Goal: Task Accomplishment & Management: Complete application form

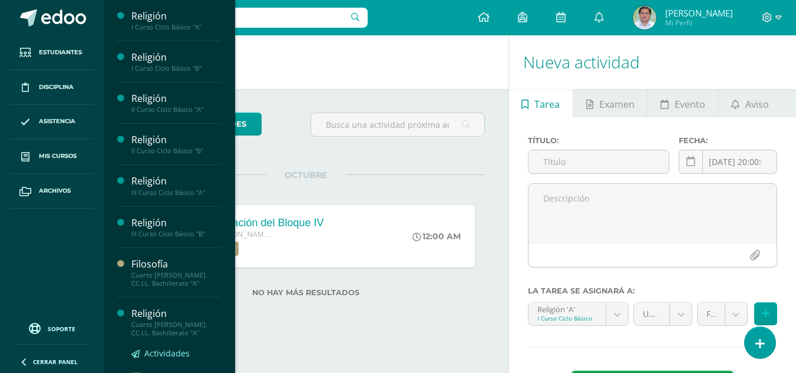
click at [163, 353] on span "Actividades" at bounding box center [166, 353] width 45 height 11
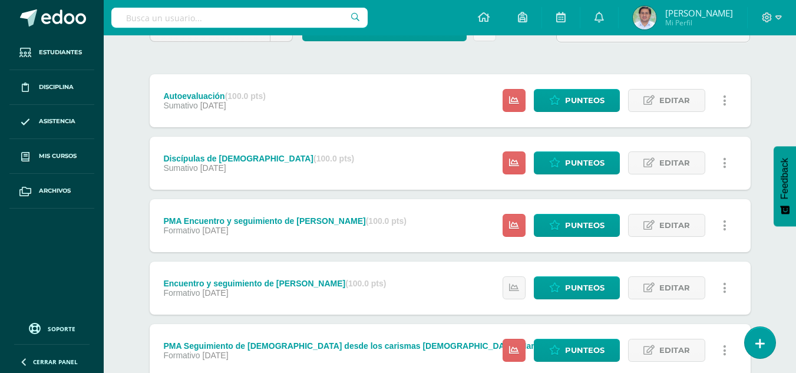
scroll to position [108, 0]
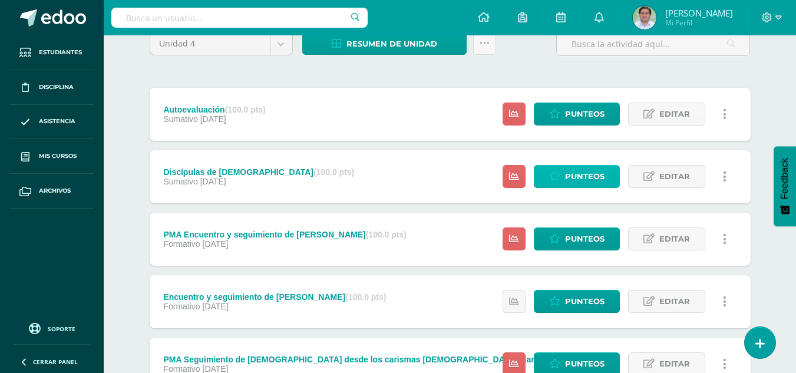
click at [569, 182] on span "Punteos" at bounding box center [584, 177] width 39 height 22
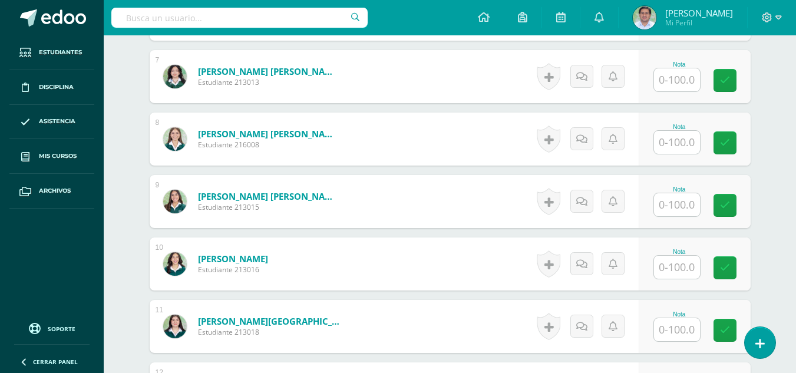
scroll to position [759, 0]
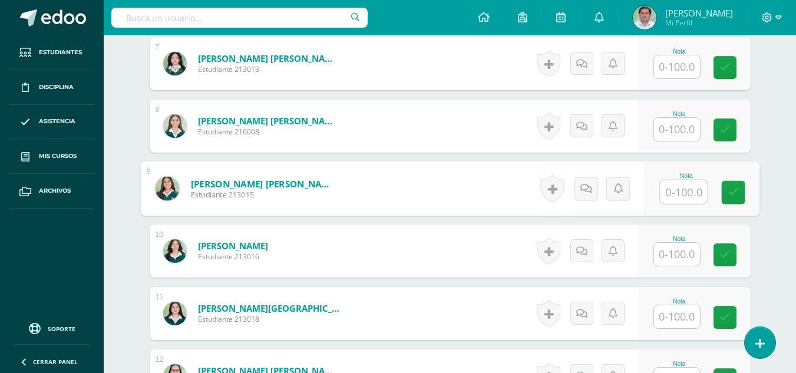
click at [676, 189] on input "text" at bounding box center [683, 192] width 47 height 24
type input "90"
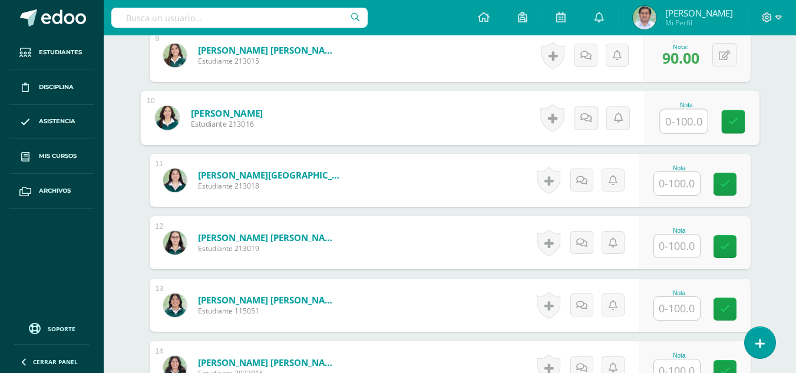
scroll to position [905, 0]
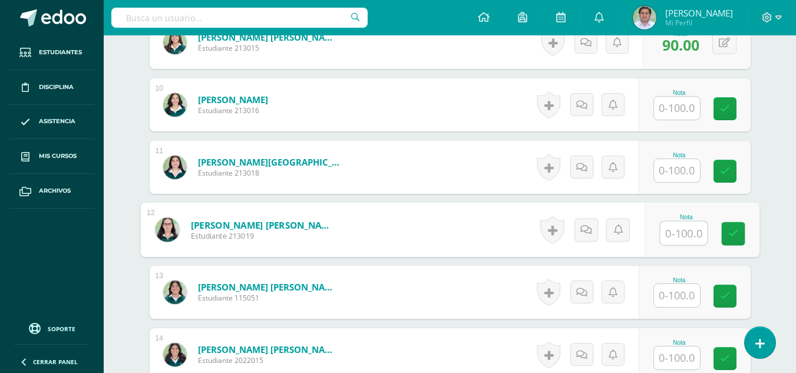
click at [669, 234] on input "text" at bounding box center [683, 234] width 47 height 24
type input "90"
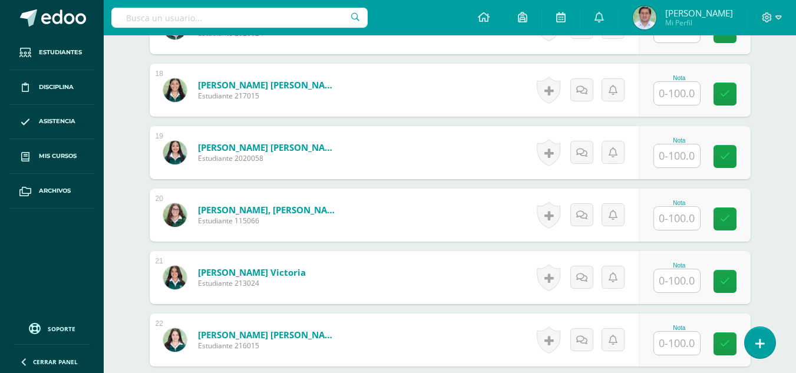
scroll to position [1403, 0]
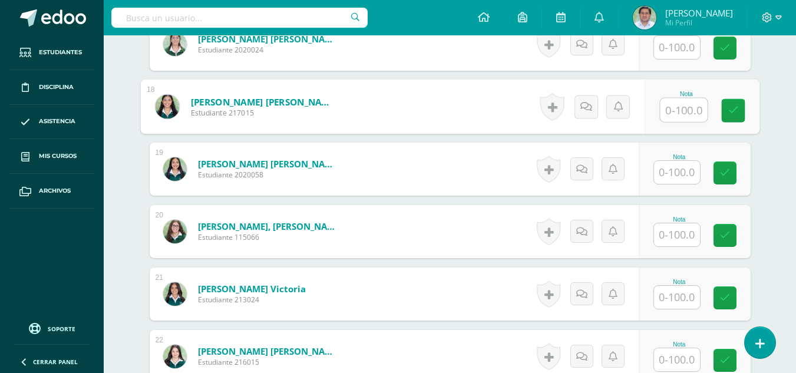
click at [685, 112] on input "text" at bounding box center [683, 110] width 47 height 24
type input "90"
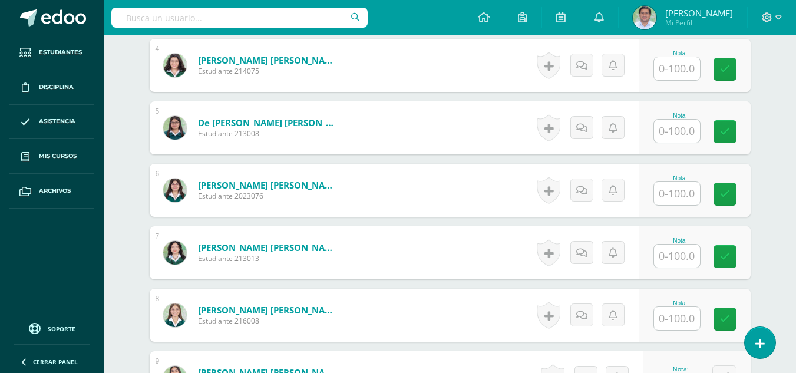
scroll to position [573, 0]
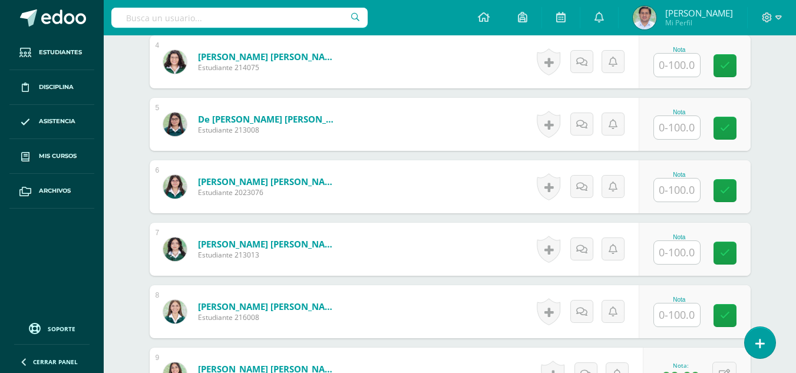
click at [674, 195] on input "text" at bounding box center [677, 190] width 46 height 23
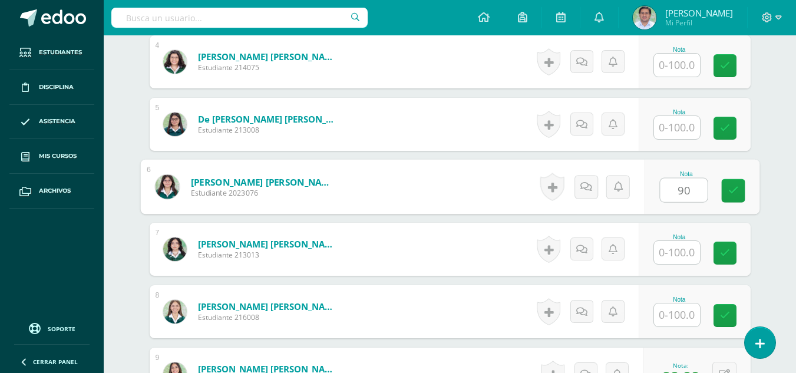
type input "90"
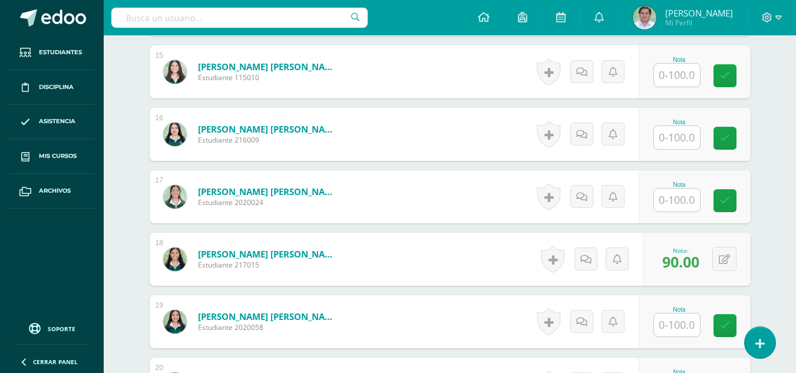
scroll to position [1237, 0]
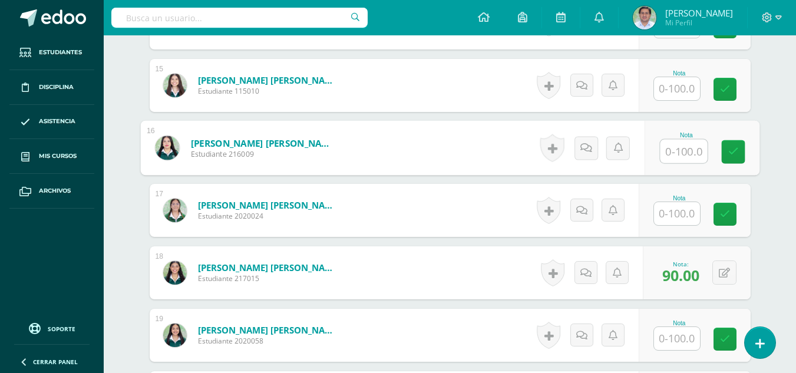
click at [680, 159] on input "text" at bounding box center [683, 152] width 47 height 24
type input "90"
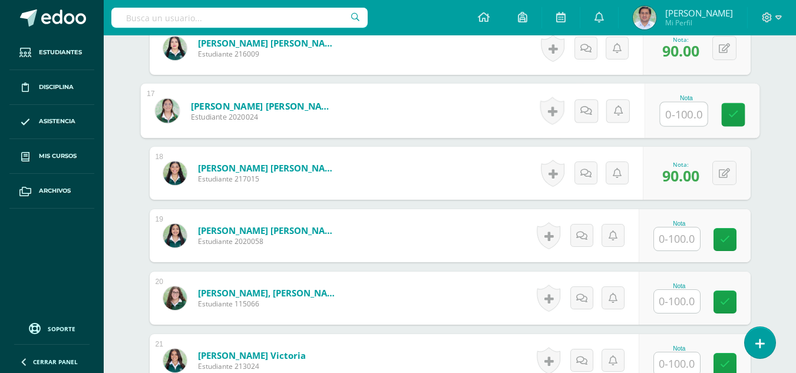
scroll to position [1436, 0]
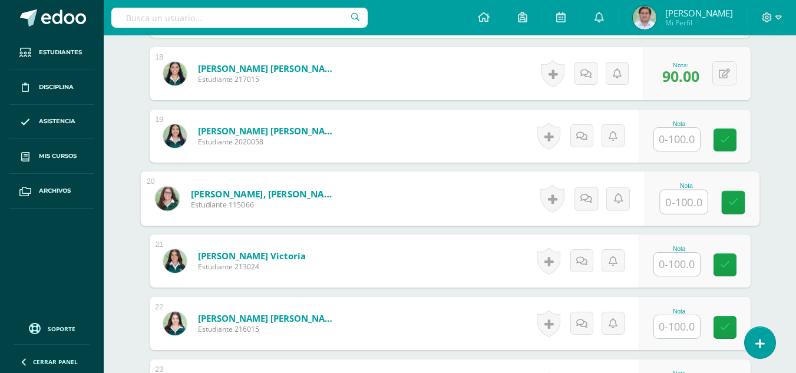
click at [683, 202] on input "text" at bounding box center [683, 202] width 47 height 24
type input "90"
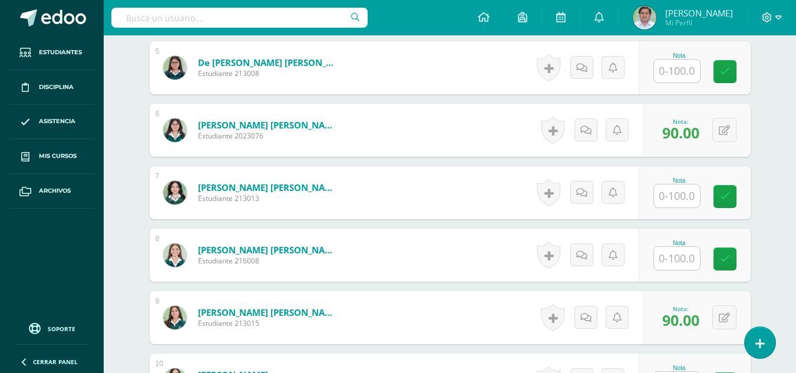
scroll to position [992, 0]
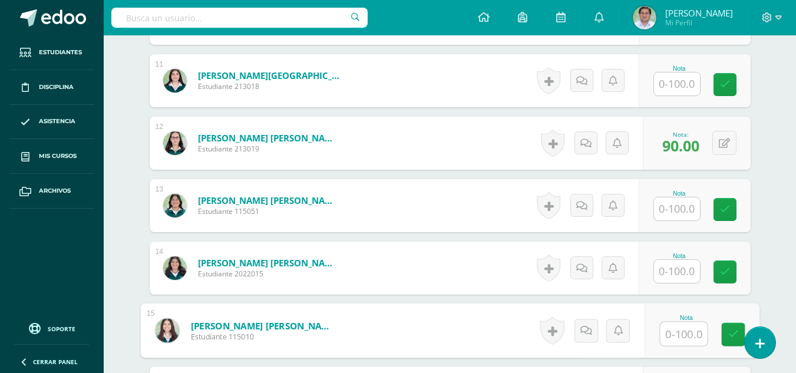
click at [676, 337] on input "text" at bounding box center [683, 334] width 47 height 24
type input "95"
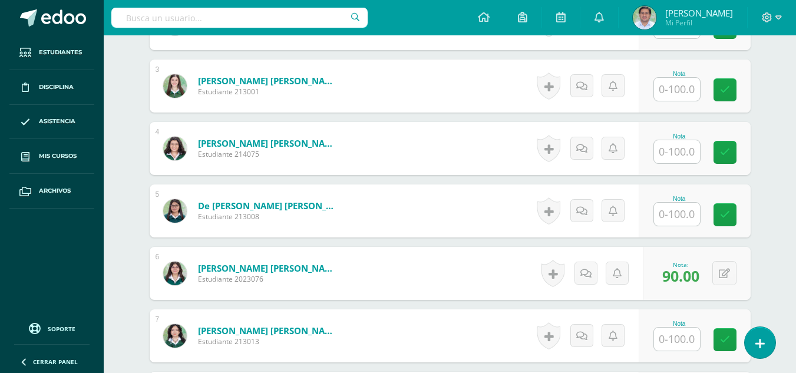
scroll to position [453, 0]
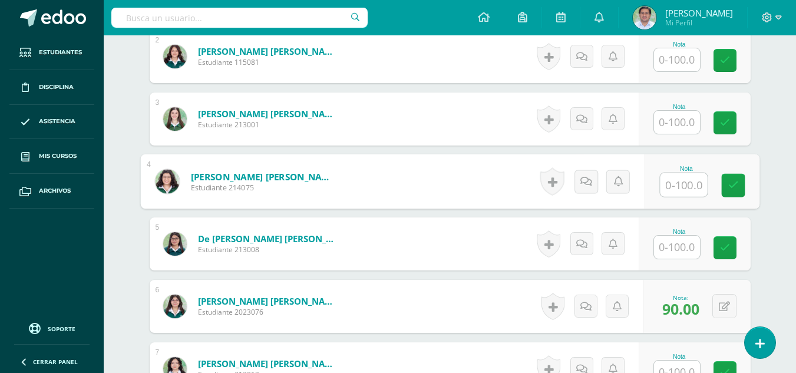
click at [671, 183] on input "text" at bounding box center [683, 185] width 47 height 24
type input "95"
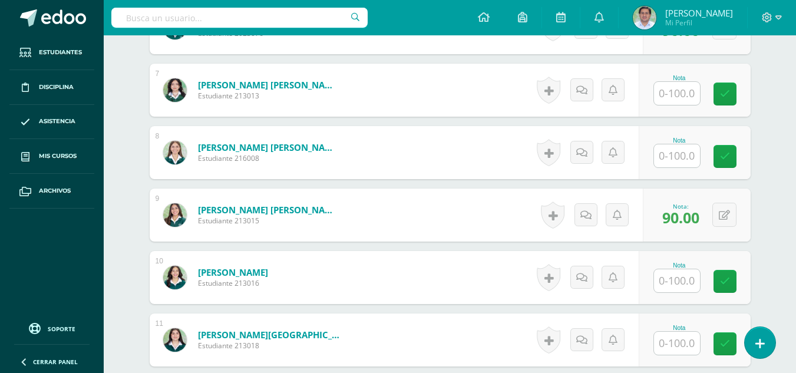
scroll to position [736, 0]
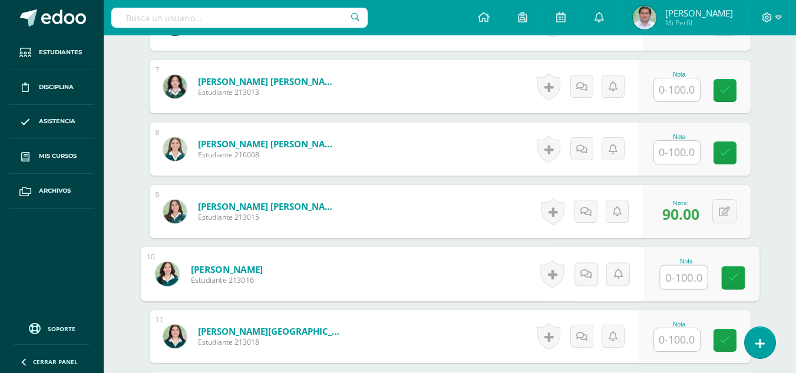
click at [683, 276] on input "text" at bounding box center [683, 278] width 47 height 24
type input "95"
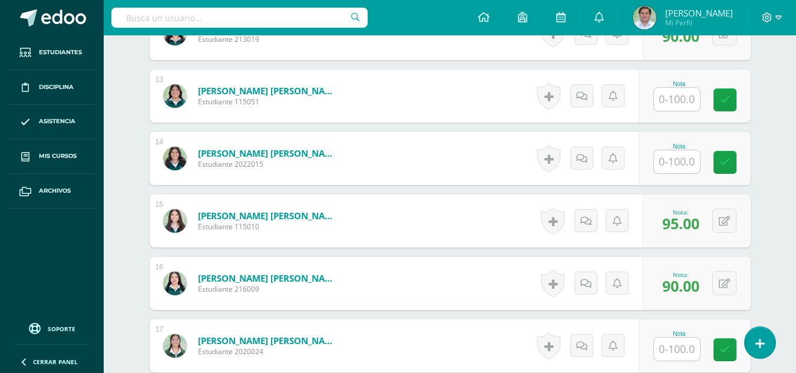
scroll to position [1141, 0]
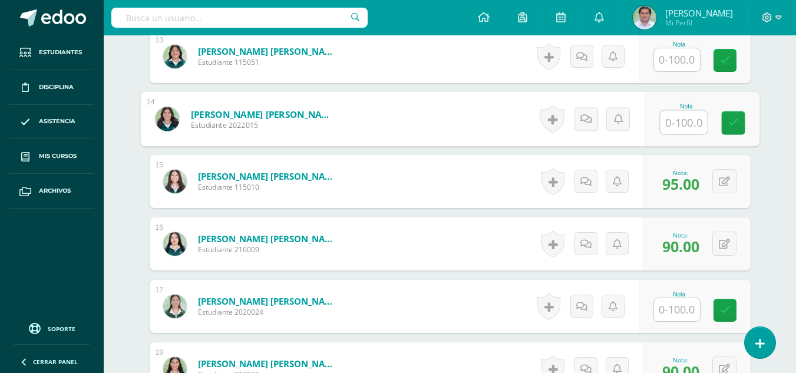
click at [684, 118] on input "text" at bounding box center [683, 123] width 47 height 24
type input "95"
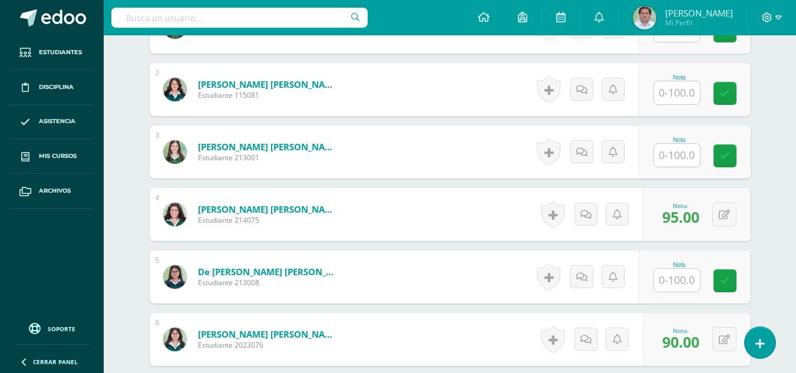
scroll to position [433, 0]
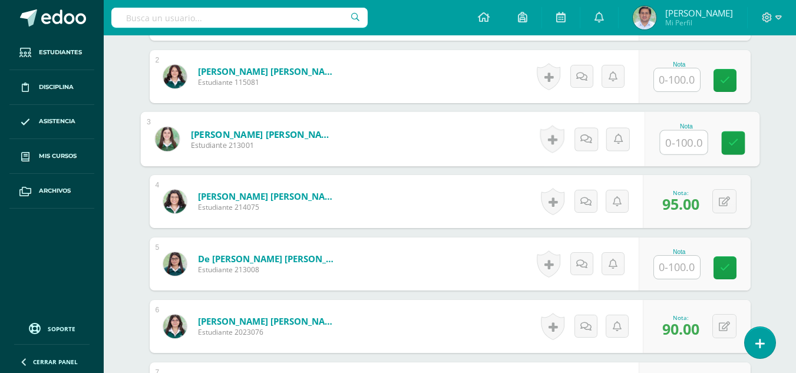
click at [686, 144] on input "text" at bounding box center [683, 143] width 47 height 24
type input "95"
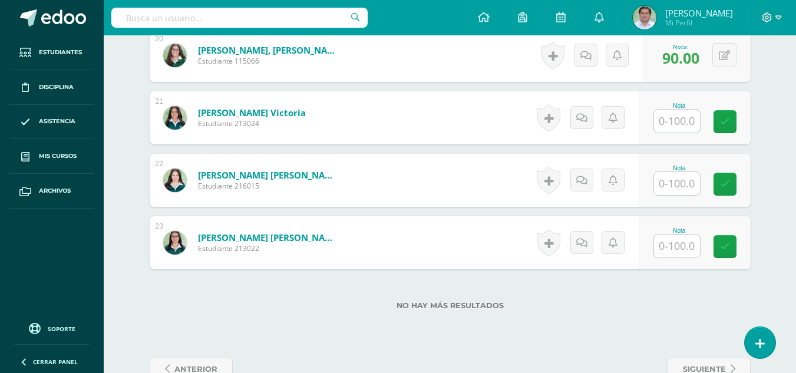
scroll to position [1543, 0]
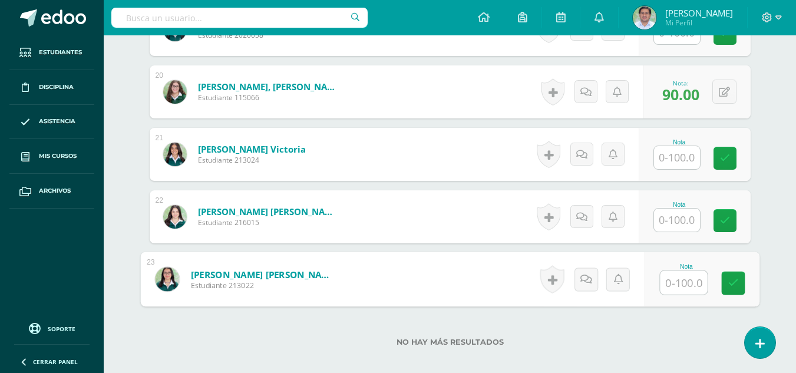
click at [674, 282] on input "text" at bounding box center [683, 283] width 47 height 24
type input "95"
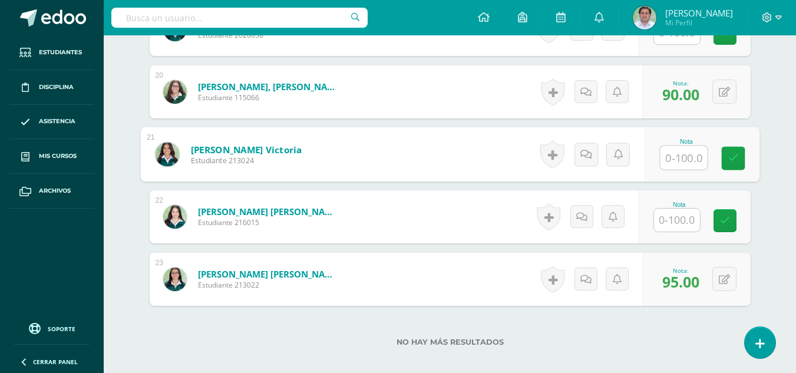
click at [673, 163] on input "text" at bounding box center [683, 158] width 47 height 24
type input "90"
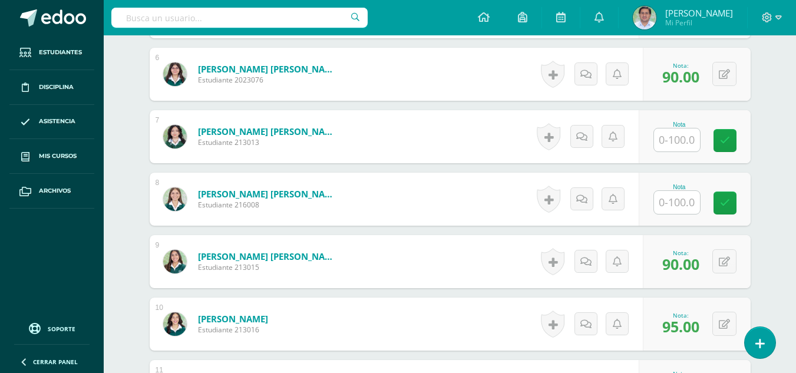
scroll to position [709, 0]
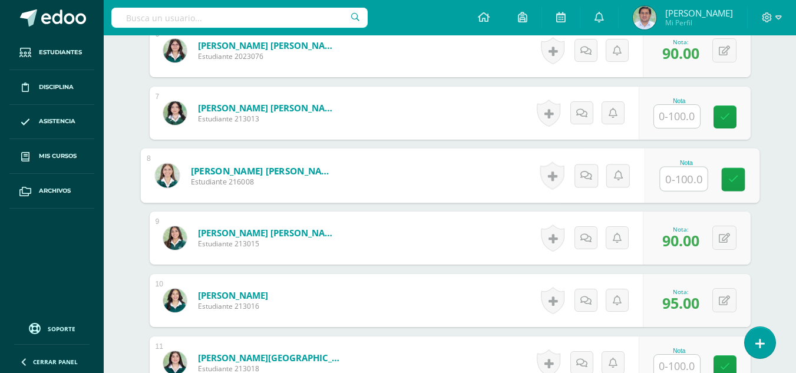
click at [685, 175] on input "text" at bounding box center [683, 179] width 47 height 24
type input "90"
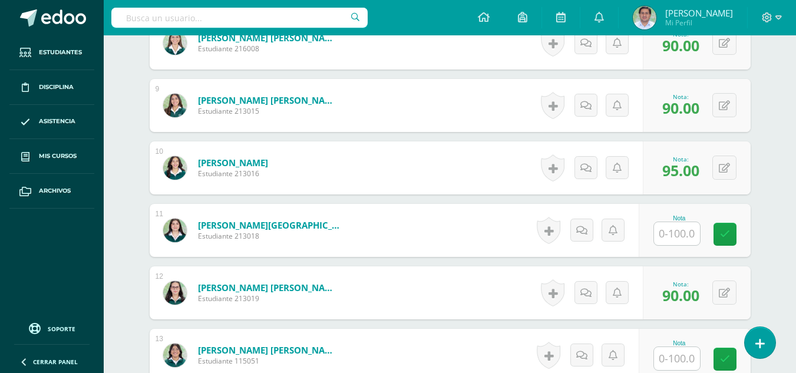
scroll to position [855, 0]
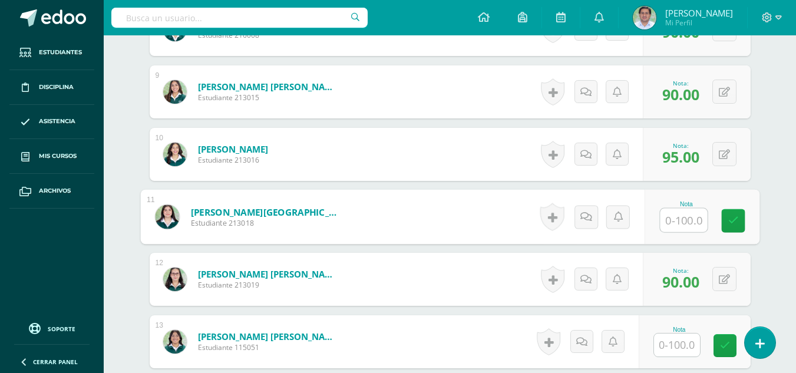
click at [681, 225] on input "text" at bounding box center [683, 221] width 47 height 24
type input "90"
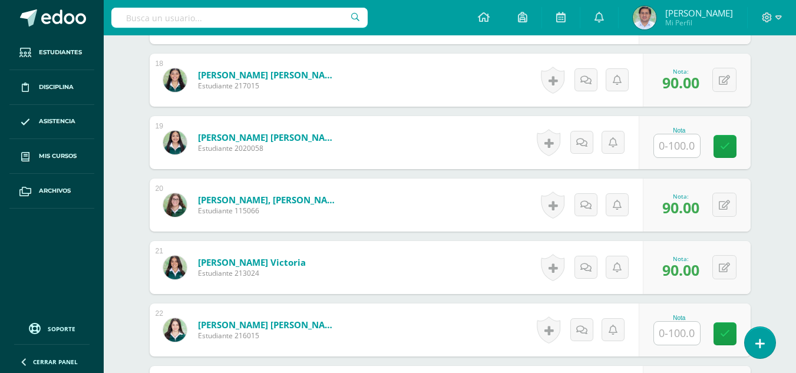
scroll to position [1373, 0]
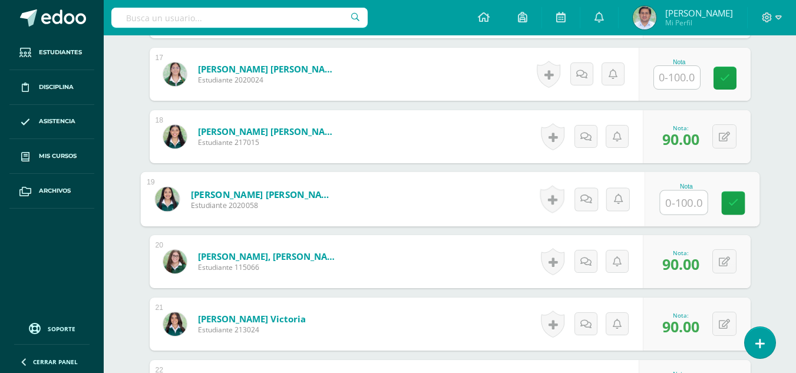
click at [685, 203] on input "text" at bounding box center [683, 203] width 47 height 24
type input "90"
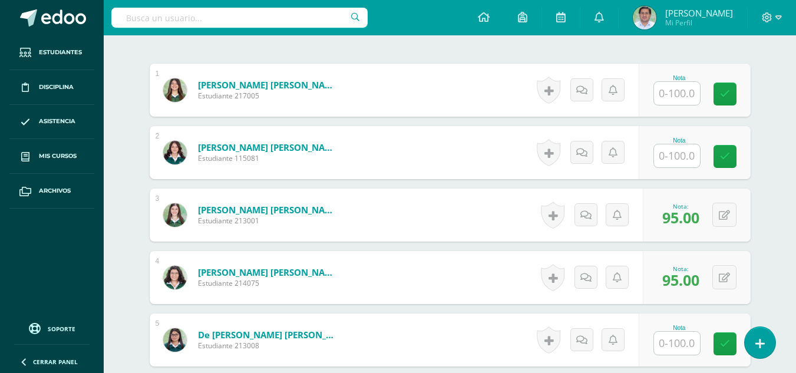
scroll to position [360, 0]
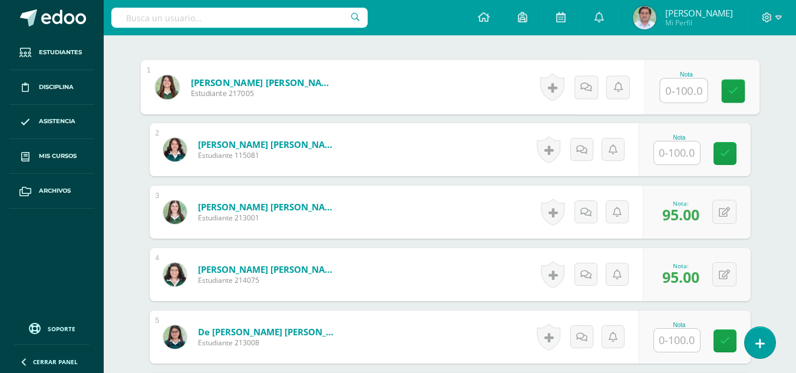
click at [680, 87] on input "text" at bounding box center [683, 91] width 47 height 24
type input "100"
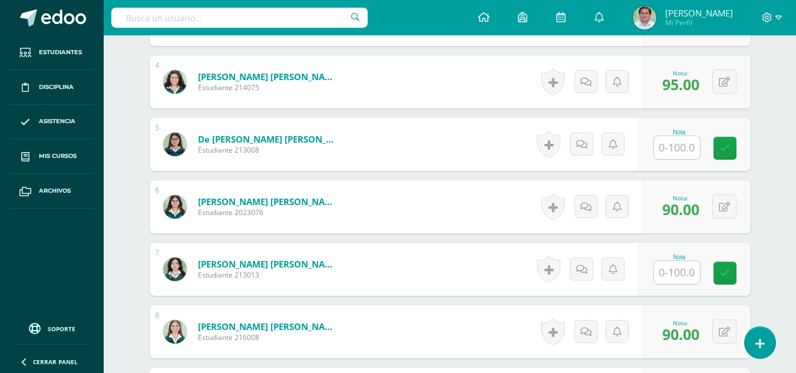
scroll to position [567, 0]
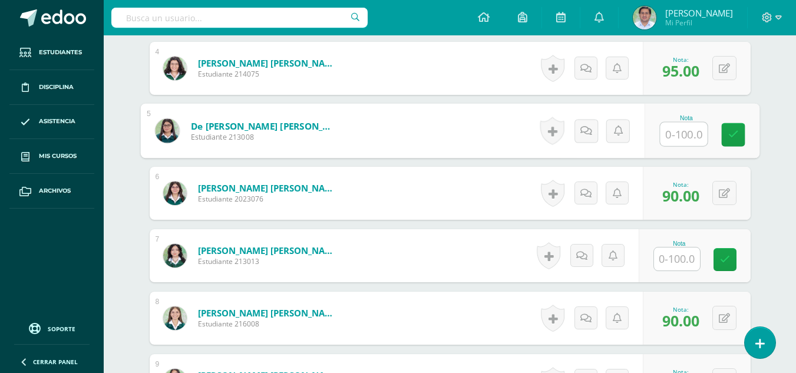
click at [667, 141] on input "text" at bounding box center [683, 135] width 47 height 24
type input "100"
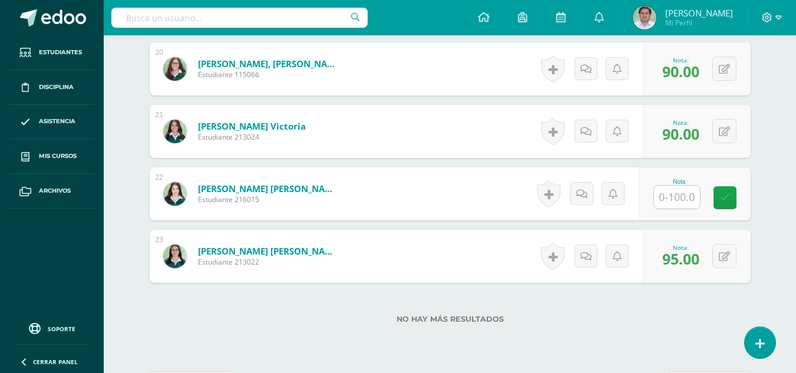
scroll to position [1559, 0]
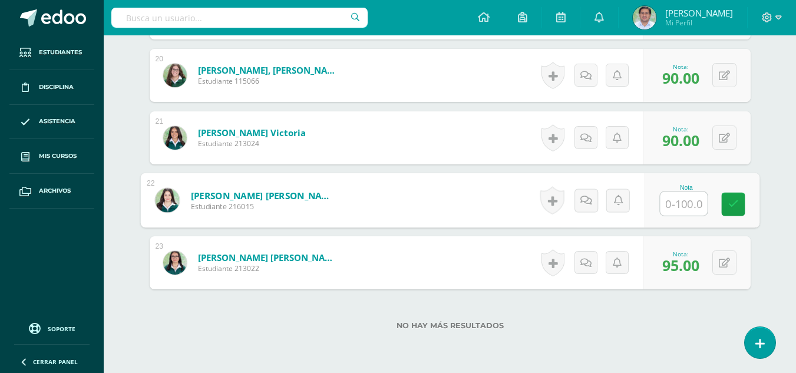
click at [684, 203] on input "text" at bounding box center [683, 204] width 47 height 24
type input "100"
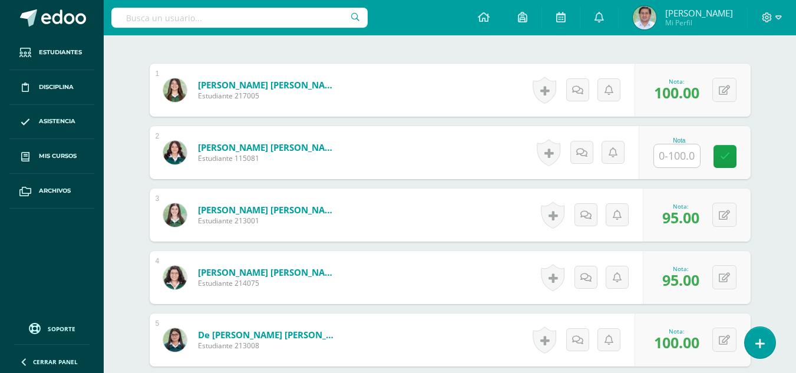
scroll to position [387, 0]
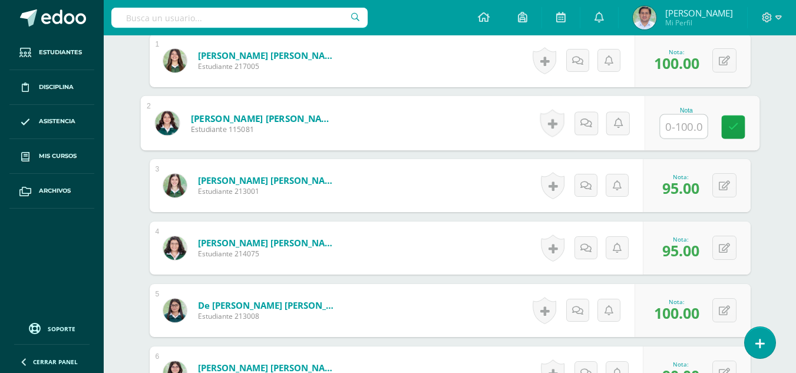
click at [690, 118] on input "text" at bounding box center [683, 127] width 47 height 24
type input "90"
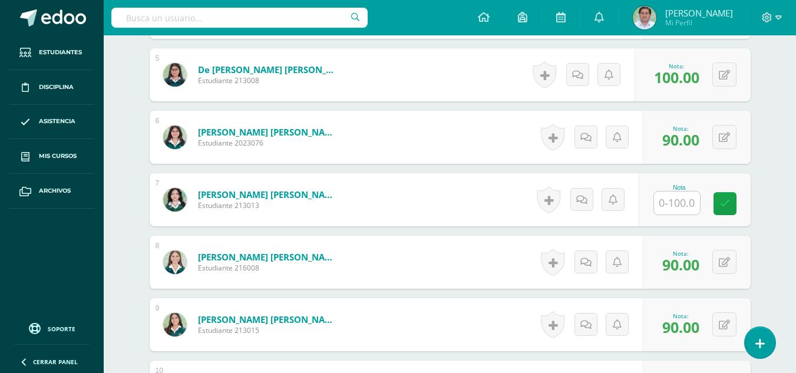
scroll to position [683, 0]
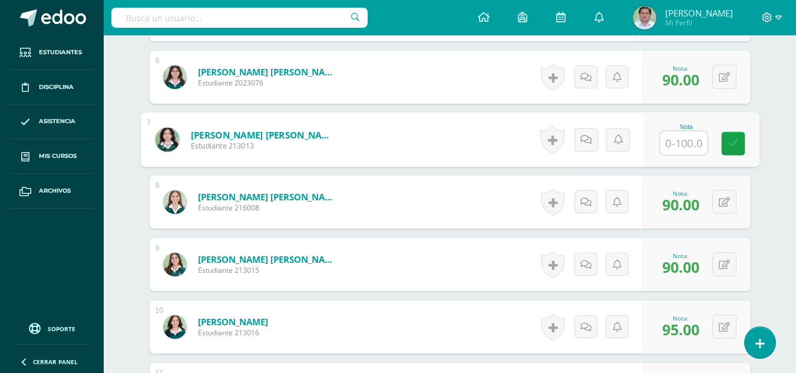
click at [679, 143] on input "text" at bounding box center [683, 143] width 47 height 24
type input "90"
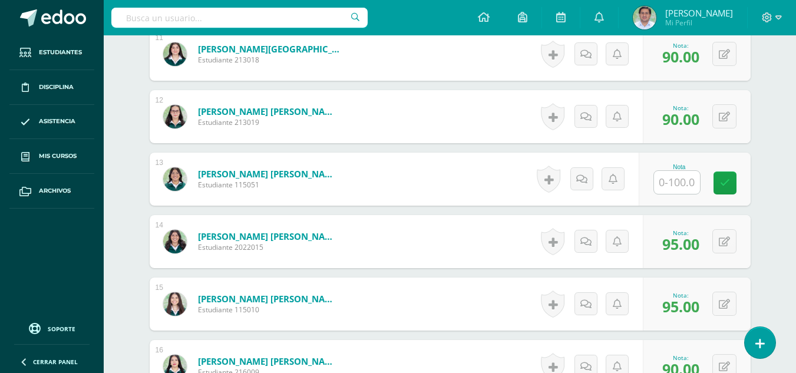
scroll to position [1021, 0]
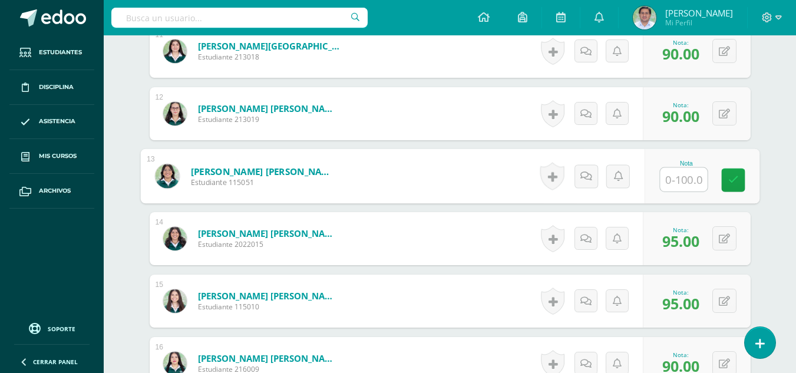
click at [678, 177] on input "text" at bounding box center [683, 180] width 47 height 24
type input "90"
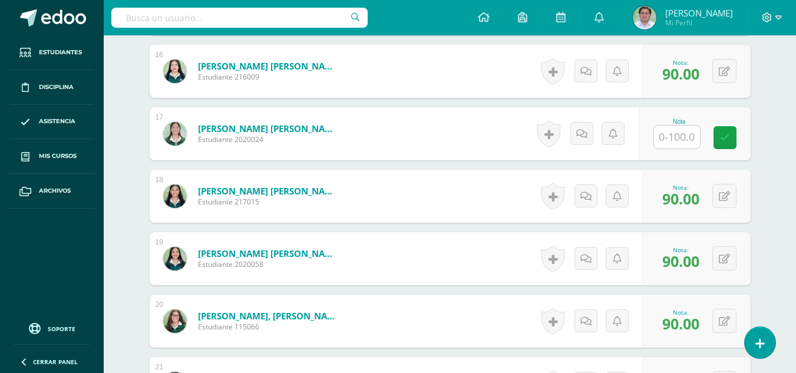
scroll to position [1336, 0]
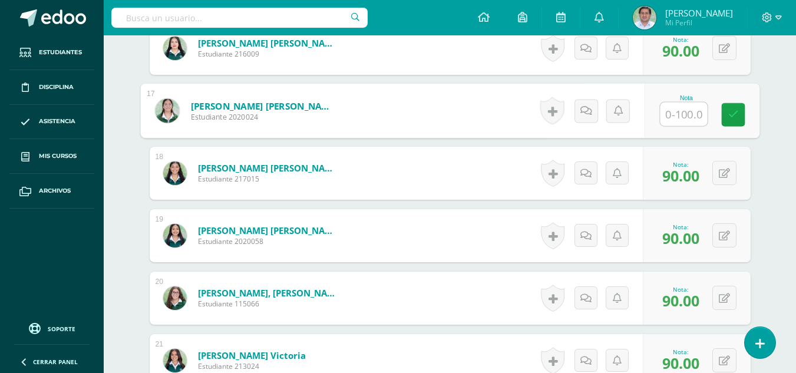
click at [670, 106] on input "text" at bounding box center [683, 115] width 47 height 24
type input "90"
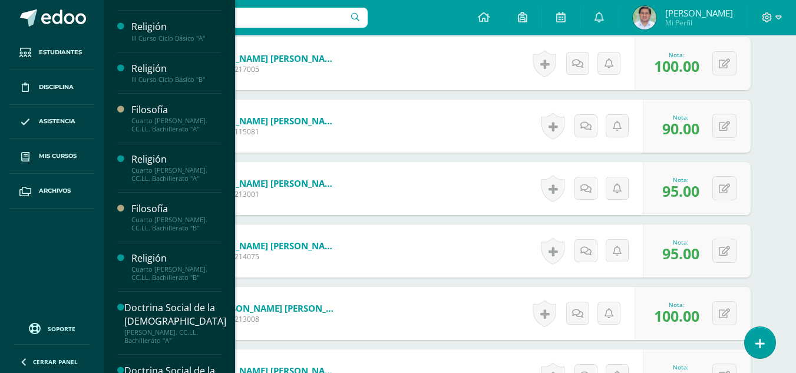
scroll to position [156, 0]
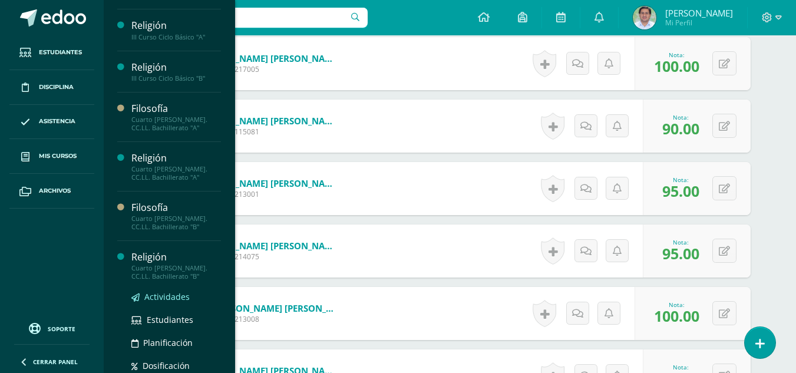
click at [171, 298] on span "Actividades" at bounding box center [166, 296] width 45 height 11
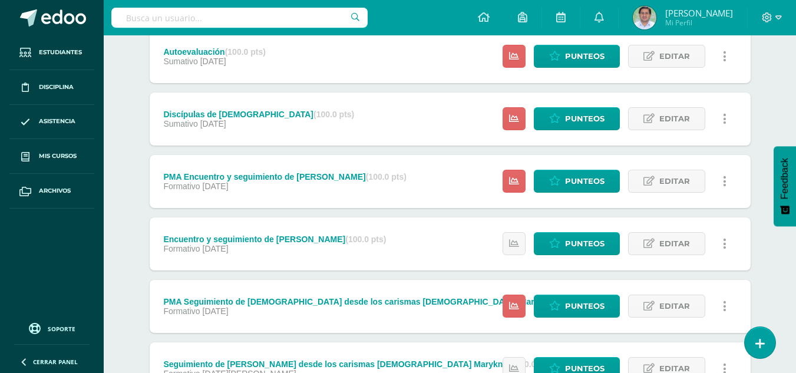
scroll to position [173, 0]
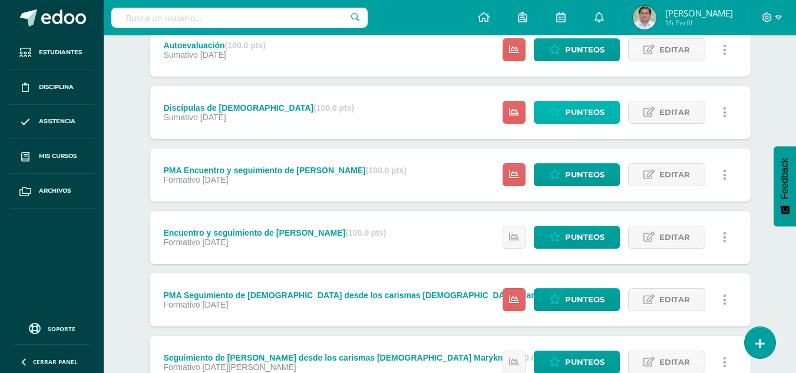
click at [571, 103] on span "Punteos" at bounding box center [584, 112] width 39 height 22
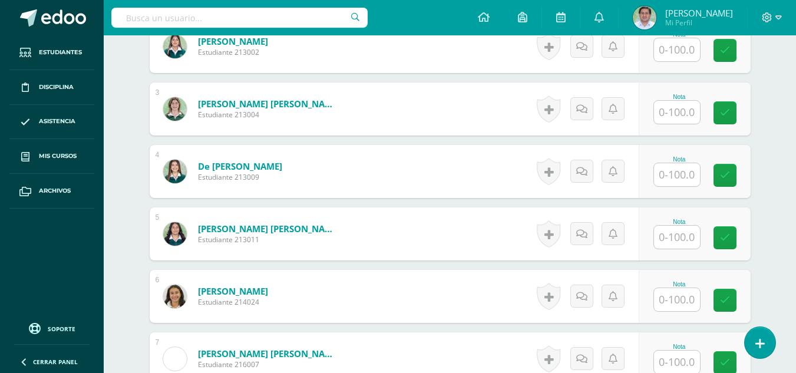
scroll to position [473, 0]
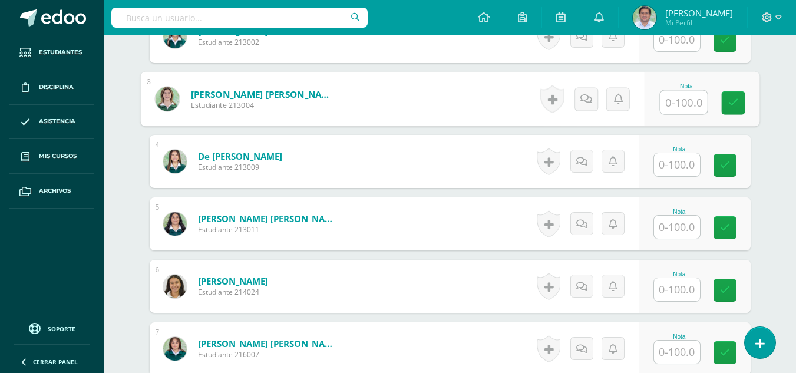
click at [687, 102] on input "text" at bounding box center [683, 103] width 47 height 24
type input "90"
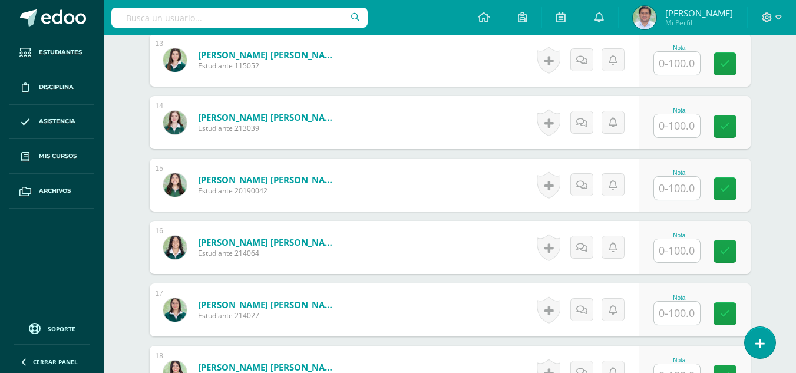
scroll to position [1134, 0]
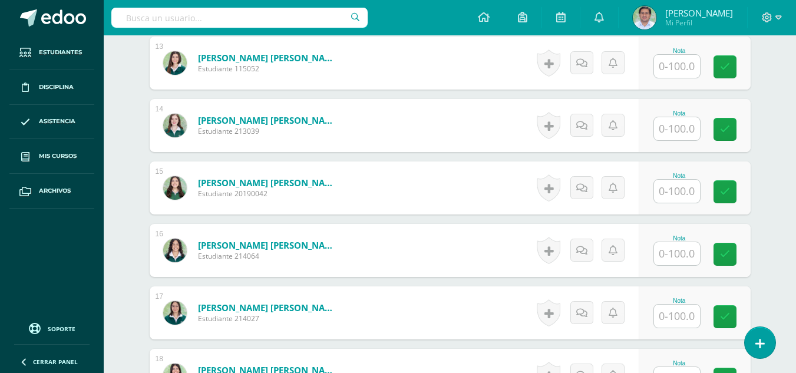
click at [690, 131] on input "text" at bounding box center [677, 128] width 46 height 23
type input "90"
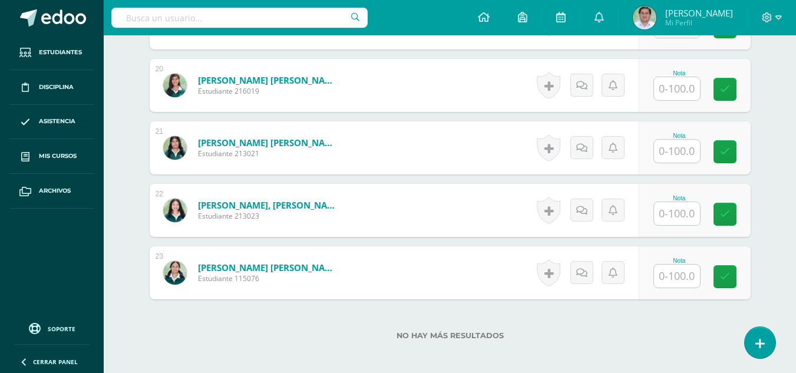
scroll to position [1576, 0]
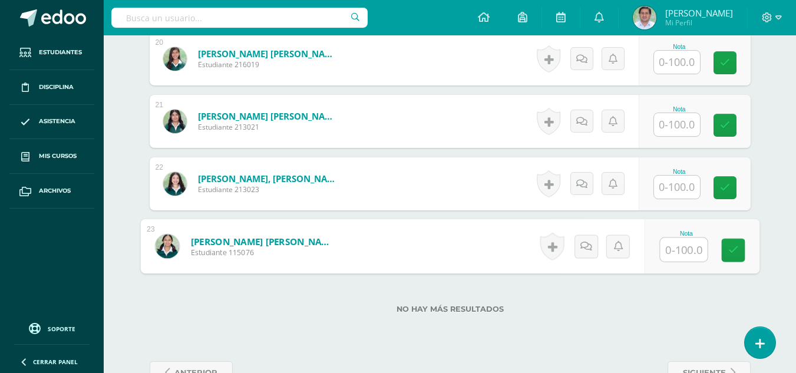
click at [689, 253] on input "text" at bounding box center [683, 250] width 47 height 24
type input "90"
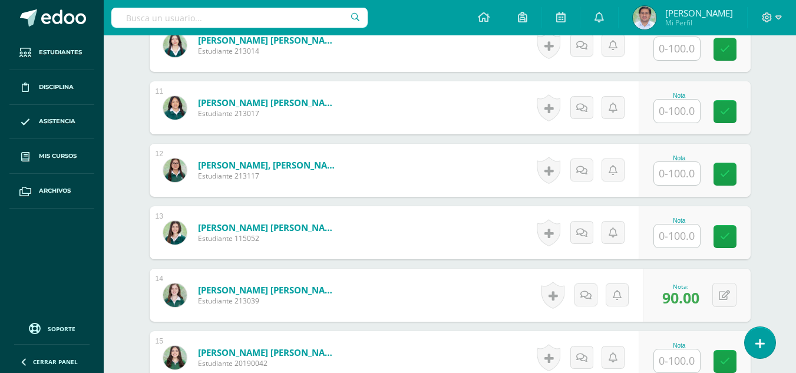
scroll to position [962, 0]
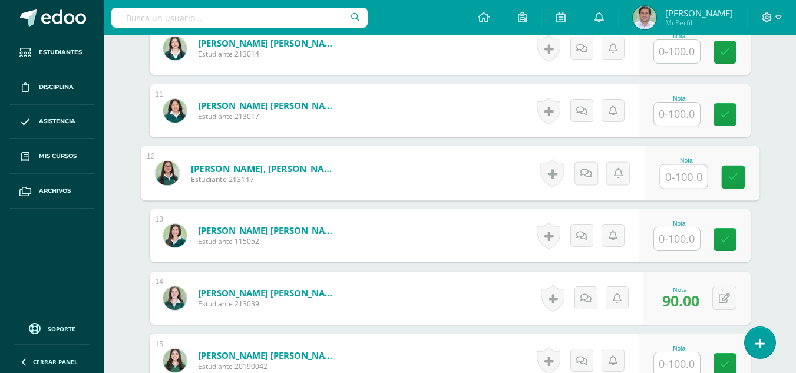
click at [676, 179] on input "text" at bounding box center [683, 177] width 47 height 24
type input "90"
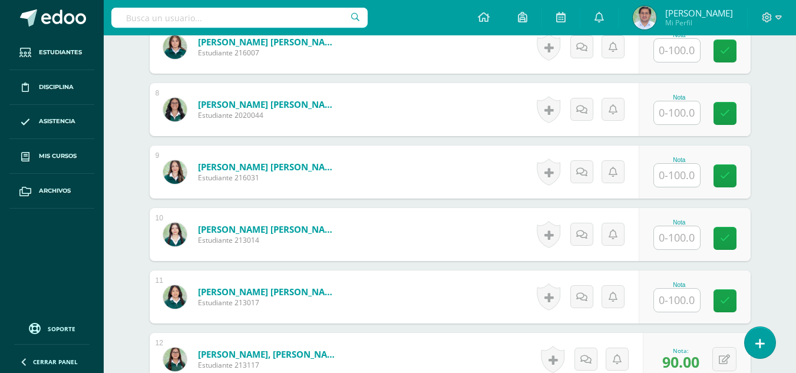
scroll to position [772, 0]
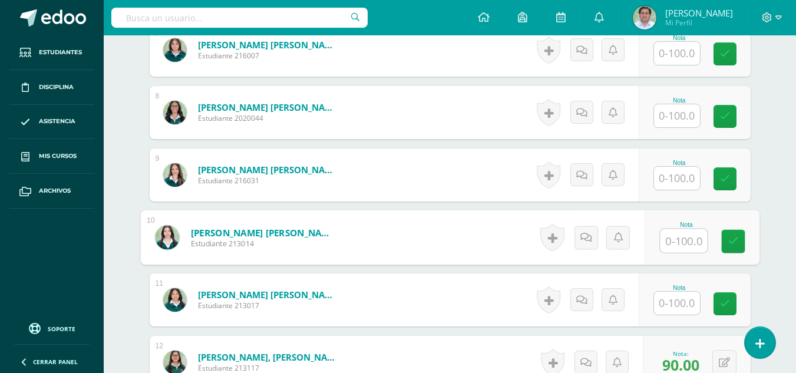
click at [674, 246] on input "text" at bounding box center [683, 241] width 47 height 24
type input "90"
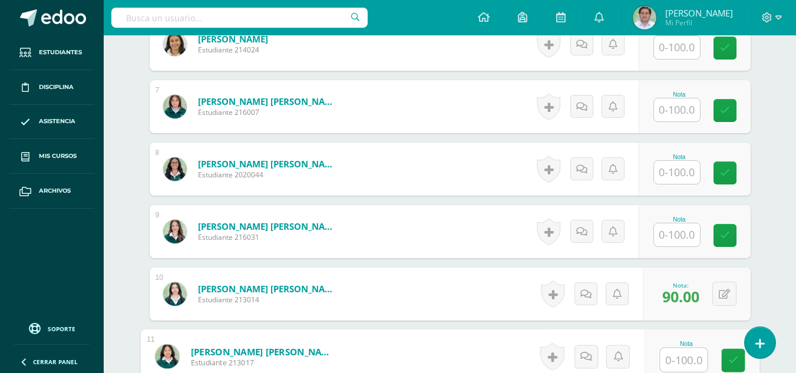
scroll to position [712, 0]
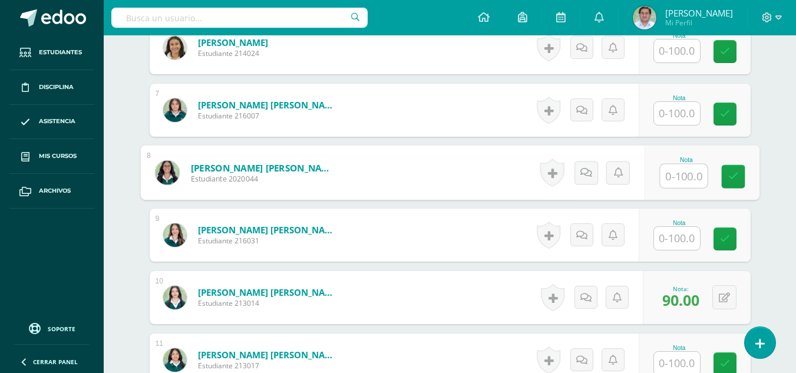
click at [677, 174] on input "text" at bounding box center [683, 176] width 47 height 24
type input "90"
